Goal: Check status: Check status

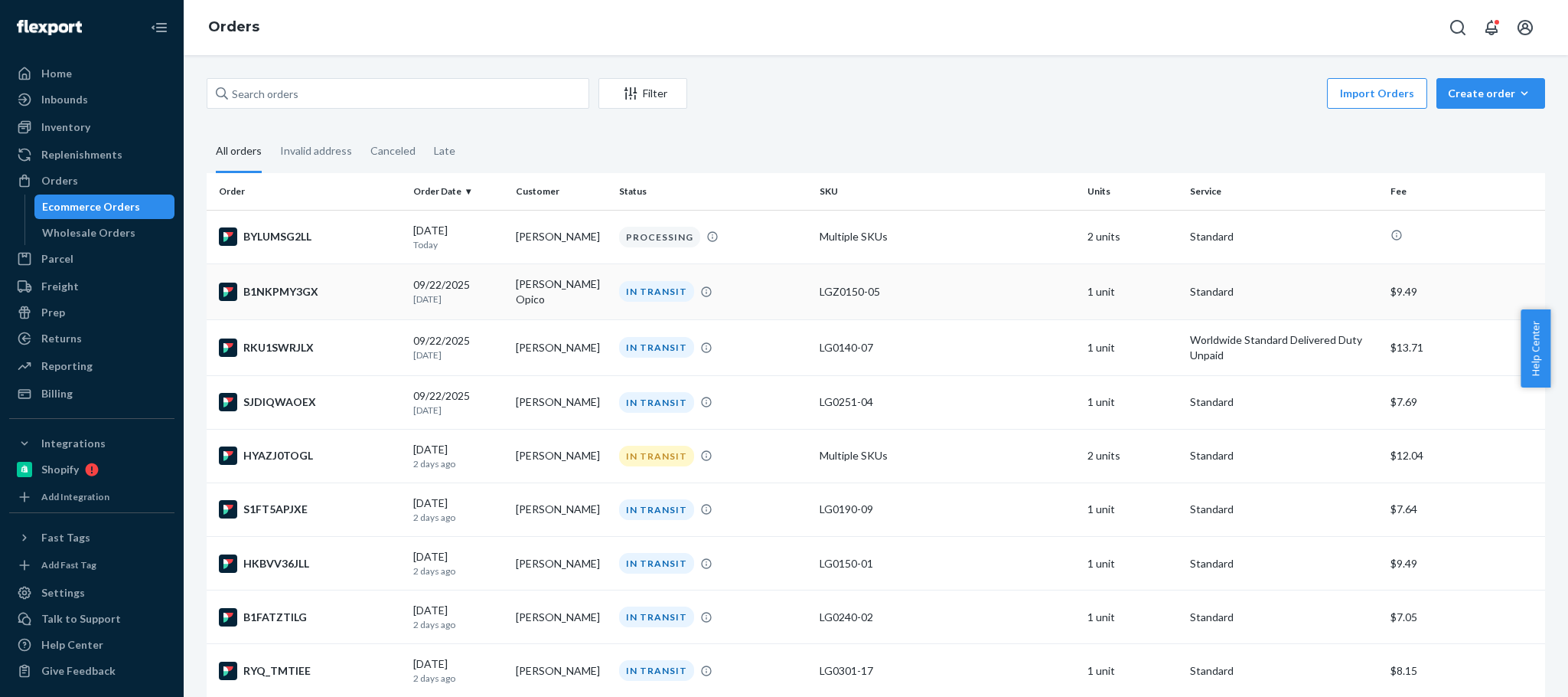
click at [569, 292] on td "[PERSON_NAME] Opico" at bounding box center [561, 290] width 102 height 56
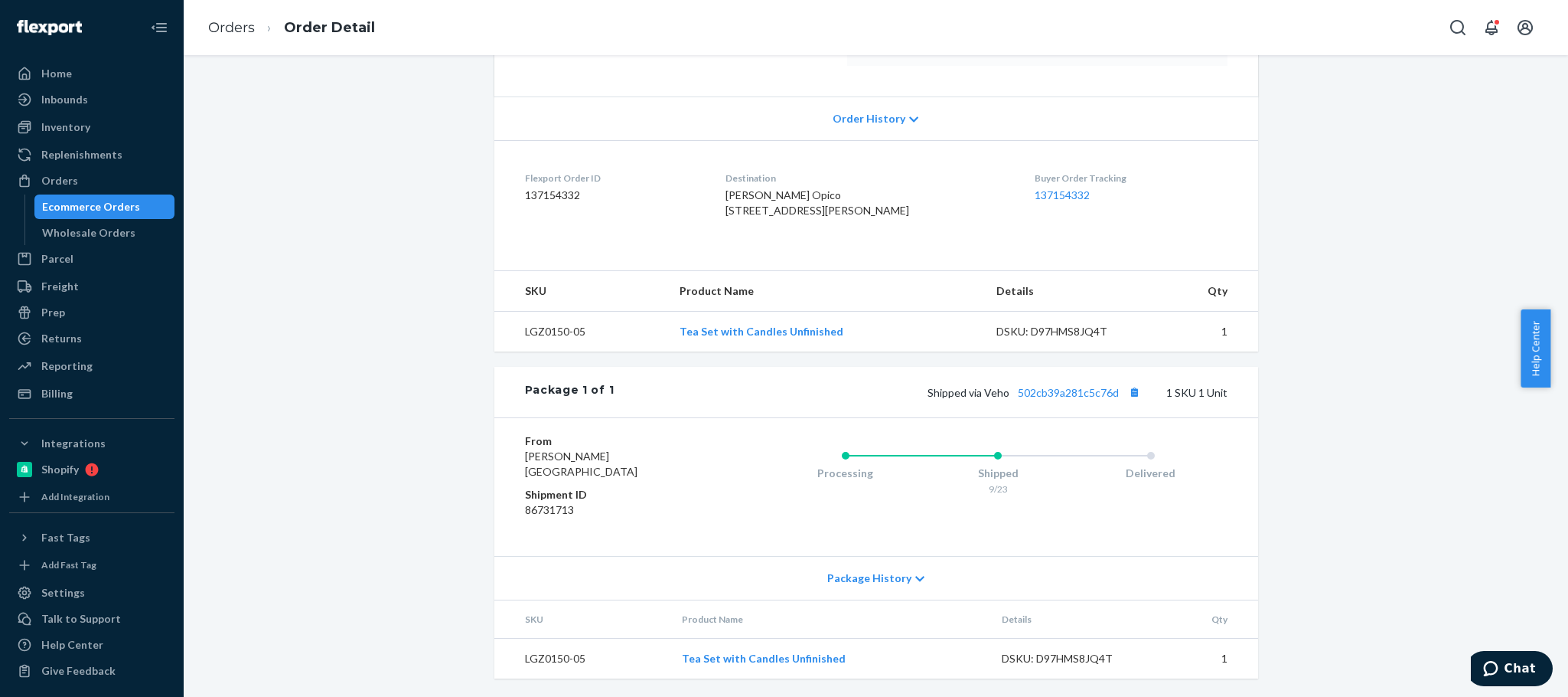
scroll to position [322, 0]
click at [1130, 391] on button "Copy tracking number" at bounding box center [1135, 392] width 20 height 20
click at [982, 386] on span "Shipped via Veho 502cb39a281c5c76d" at bounding box center [1035, 392] width 218 height 13
copy span "Veho"
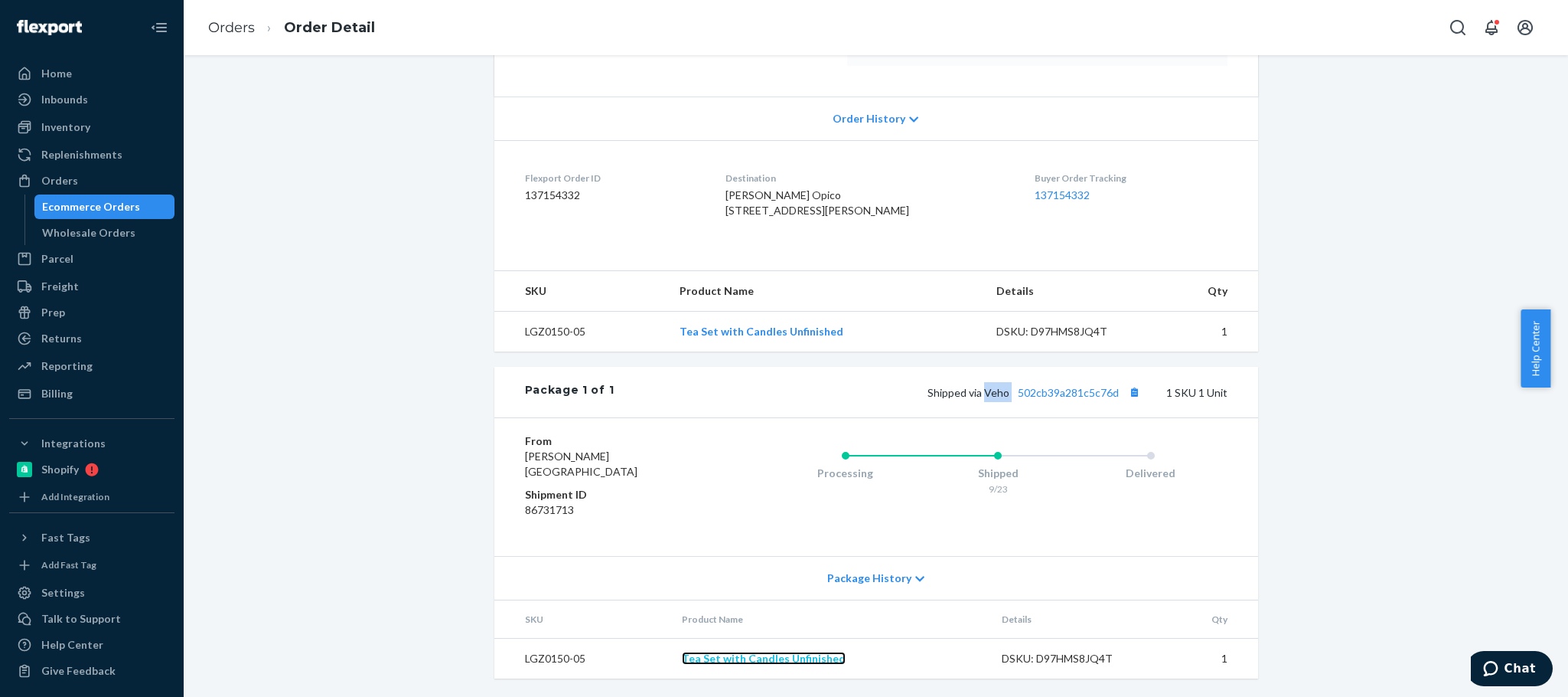
click at [765, 659] on link "Tea Set with Candles Unfinished" at bounding box center [764, 658] width 163 height 13
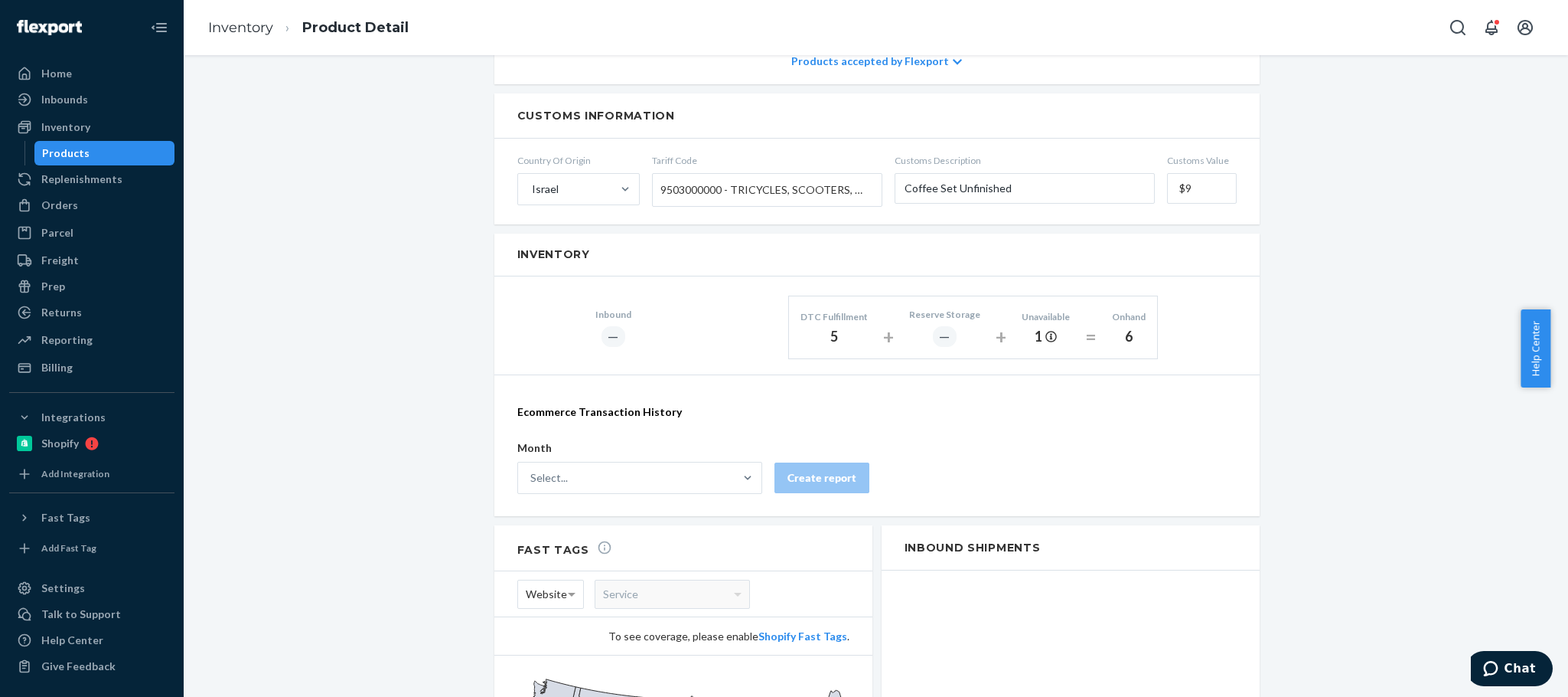
scroll to position [745, 0]
click at [78, 201] on div "Orders" at bounding box center [92, 205] width 162 height 22
